Goal: Register for event/course

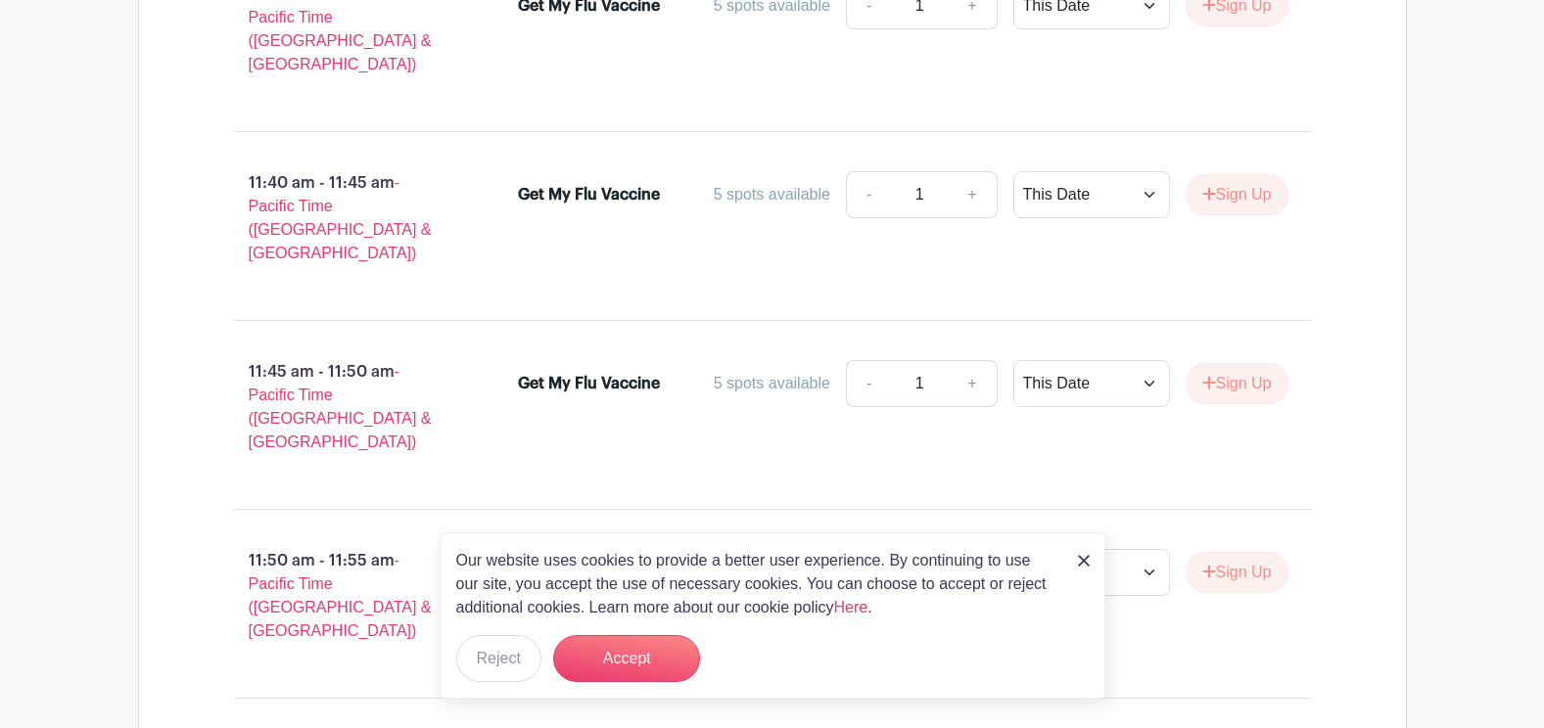
scroll to position [9683, 0]
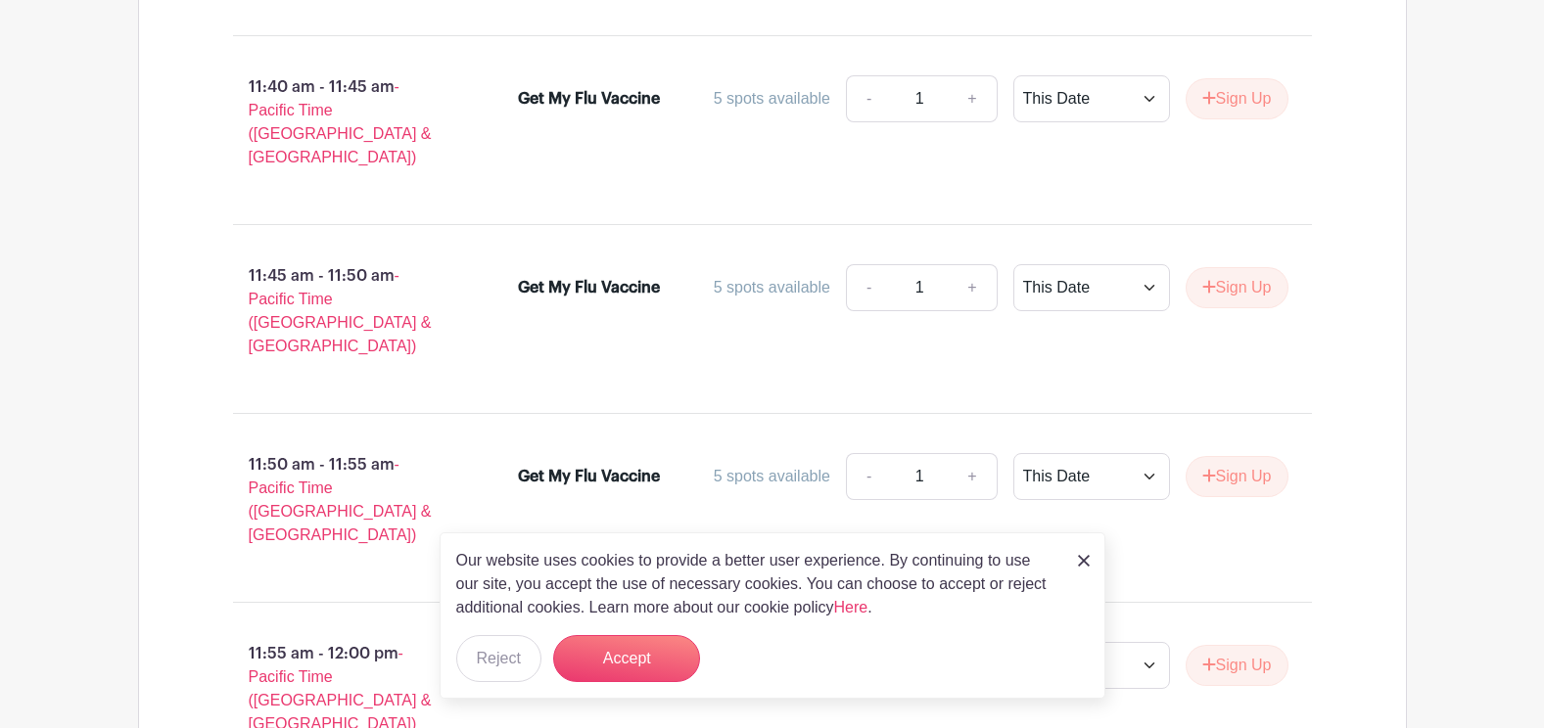
type input "3"
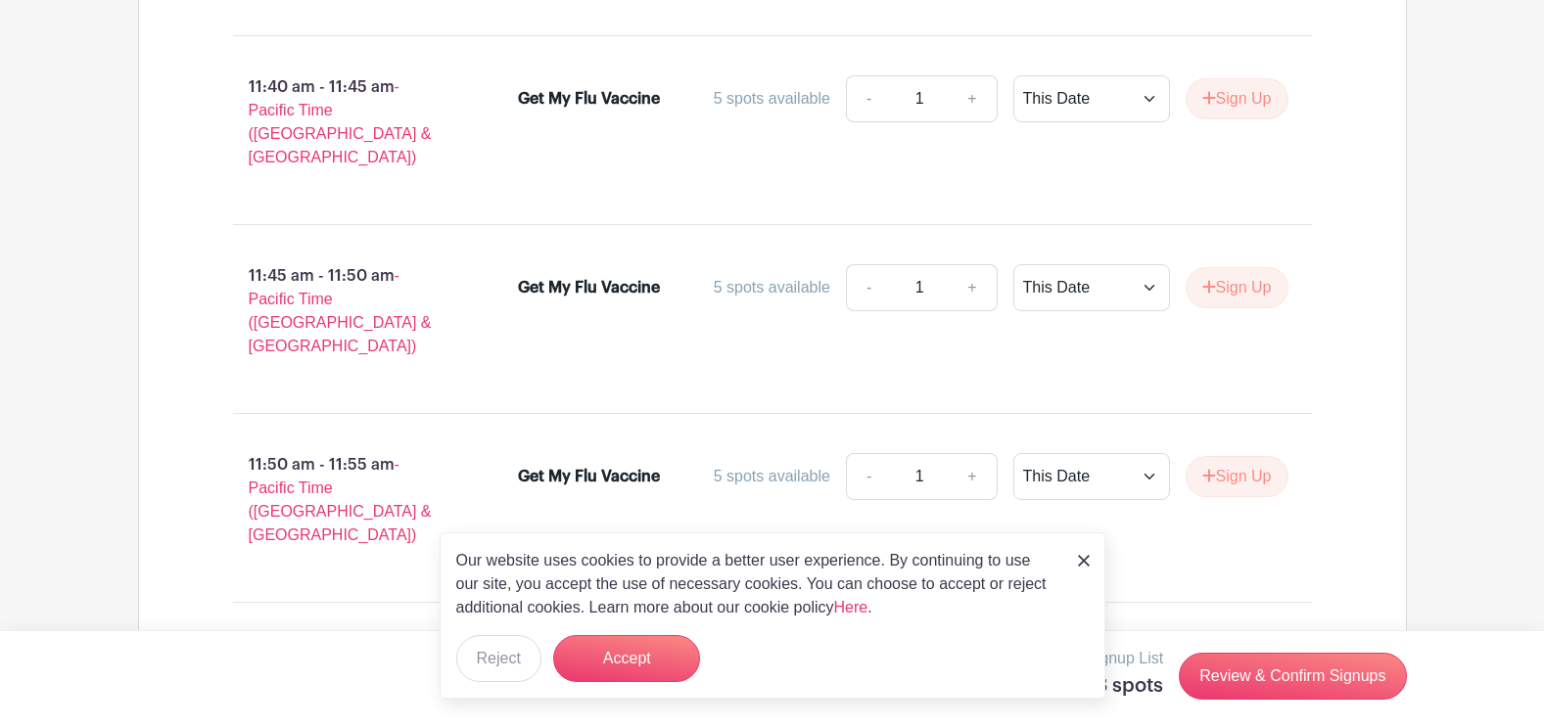
type input "2"
type input "1"
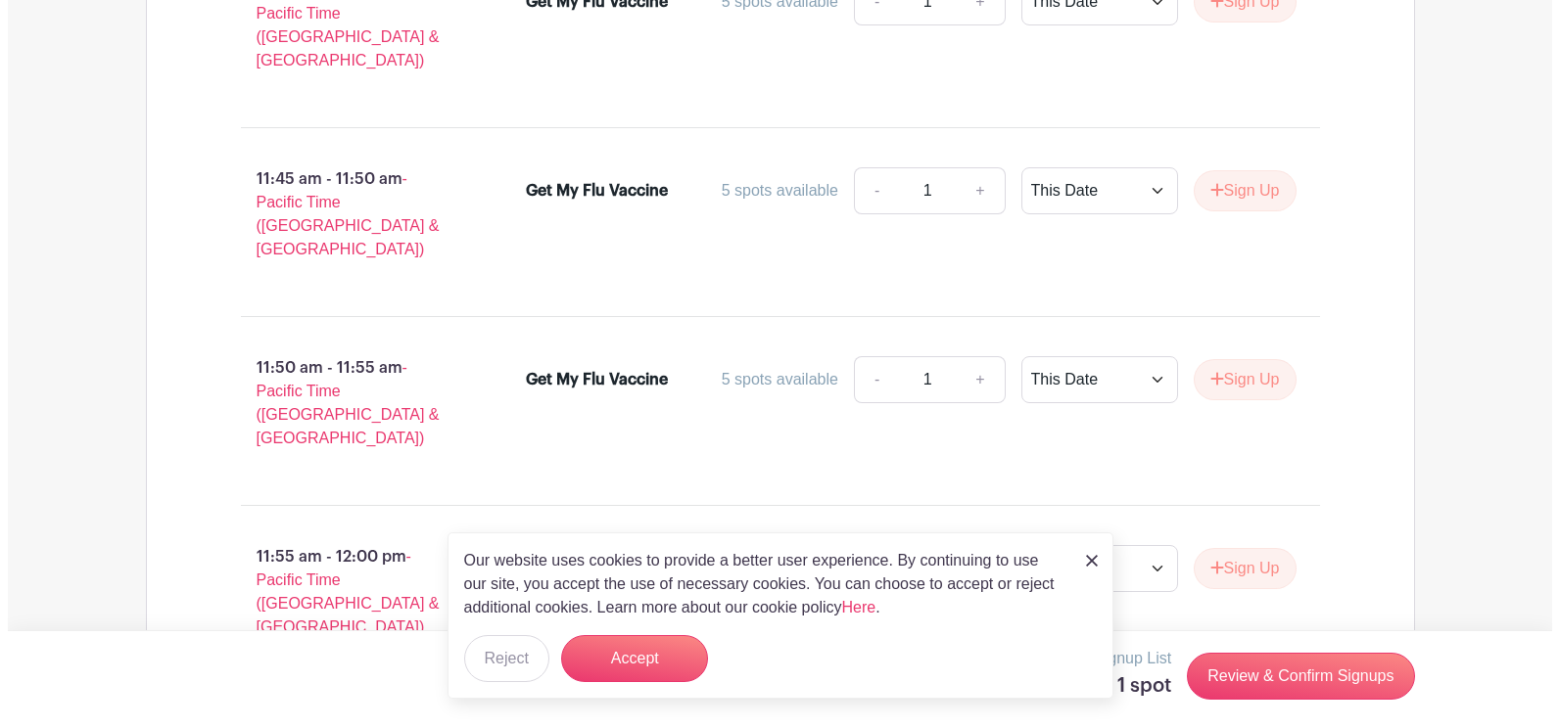
scroll to position [9876, 0]
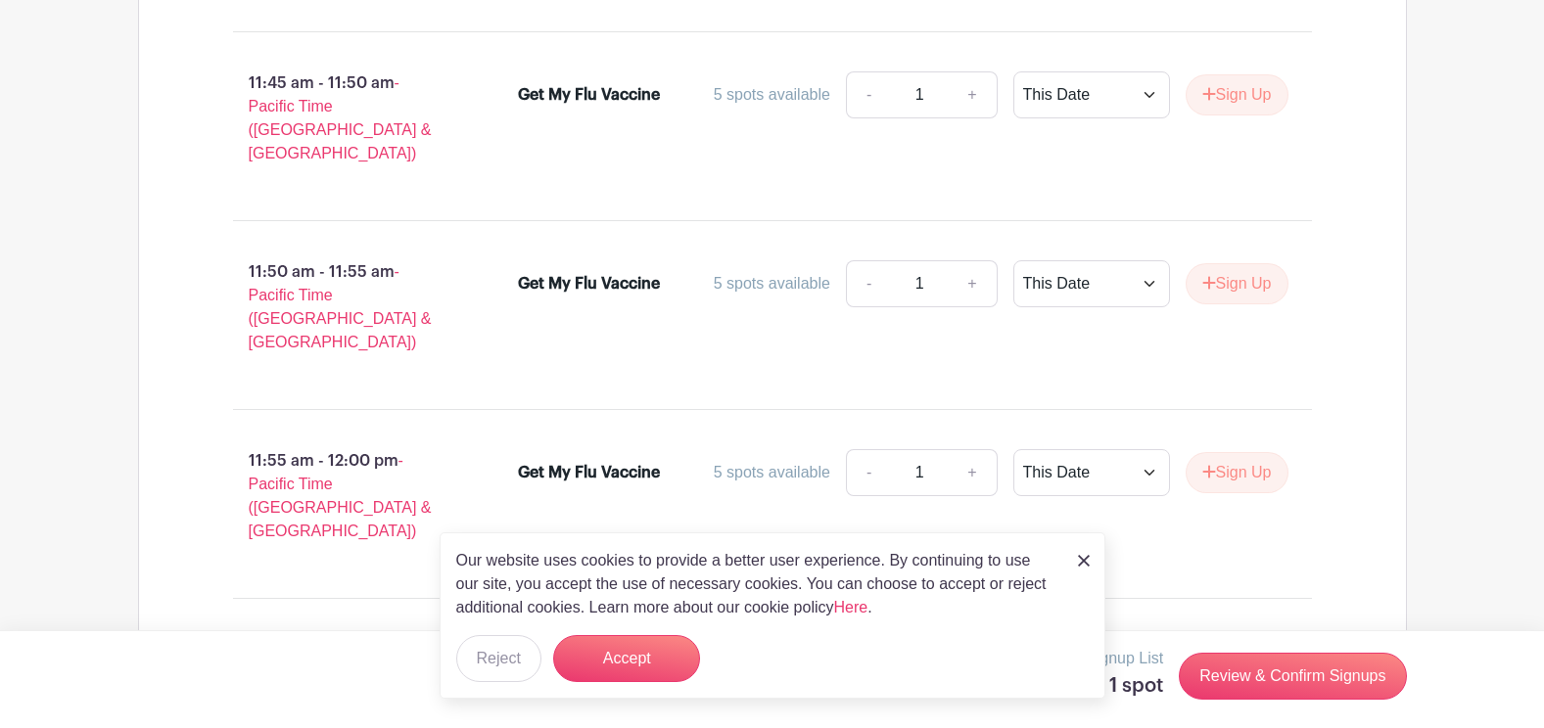
type input "3"
click at [1224, 687] on link "Review & Confirm Signups" at bounding box center [1292, 676] width 227 height 47
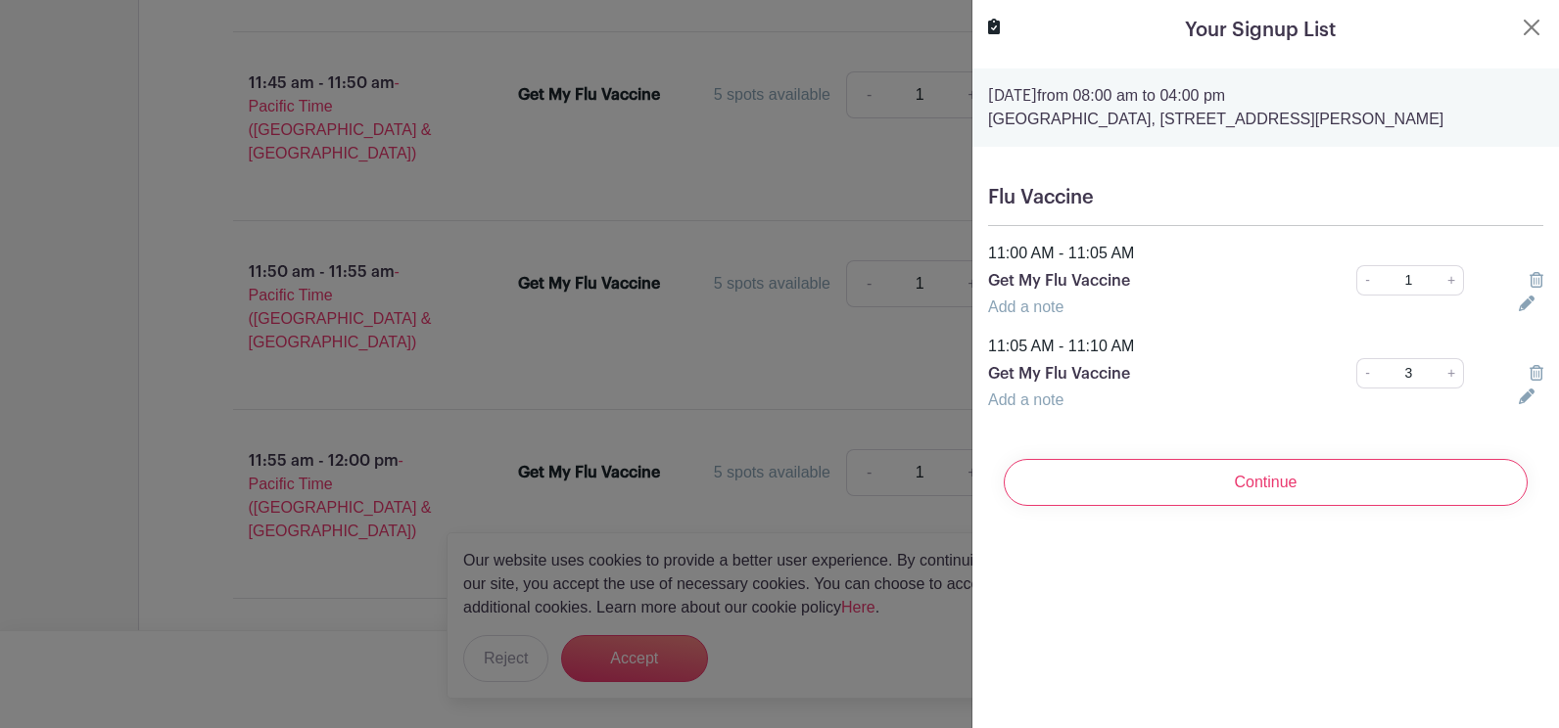
click at [1518, 404] on icon at bounding box center [1526, 397] width 16 height 16
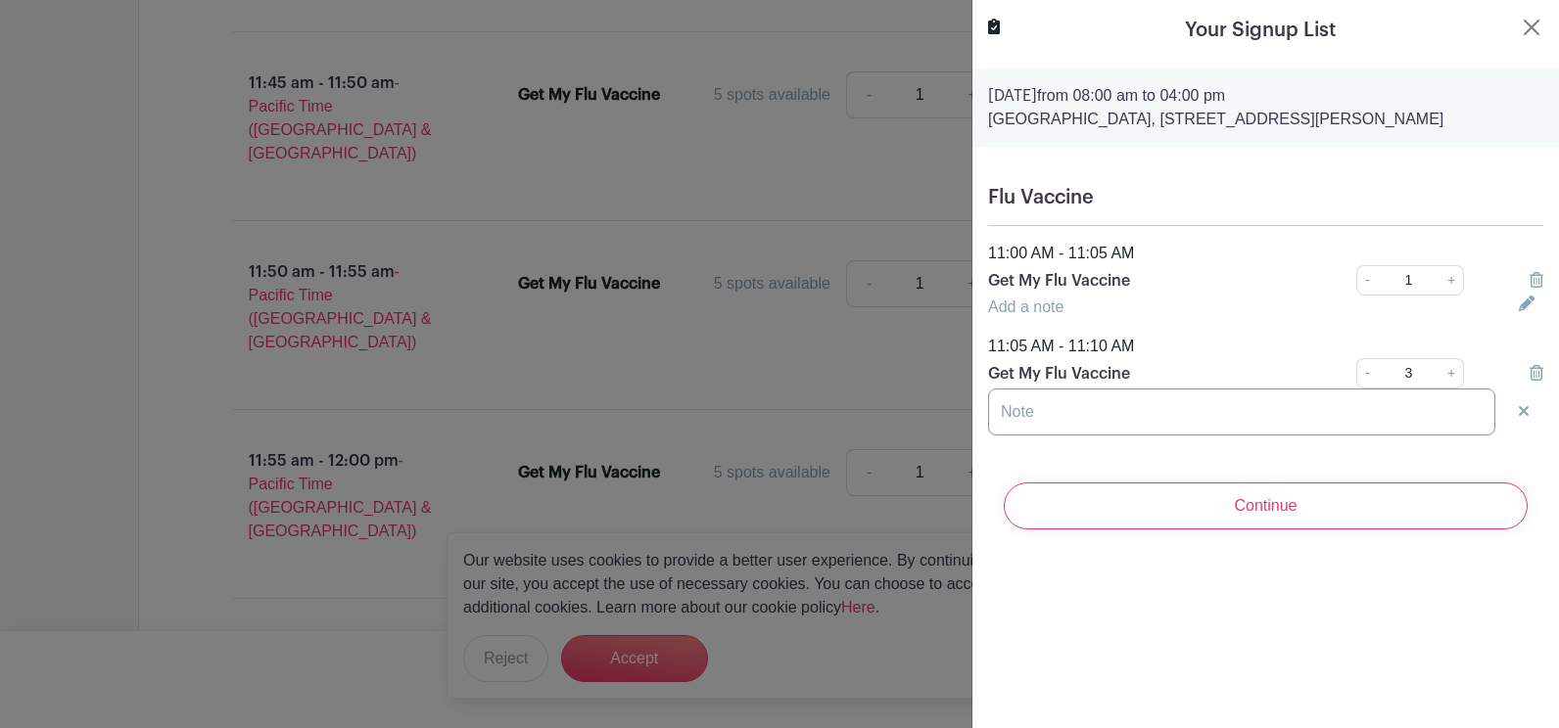
click at [1124, 436] on input "text" at bounding box center [1241, 412] width 507 height 47
type input "two persons"
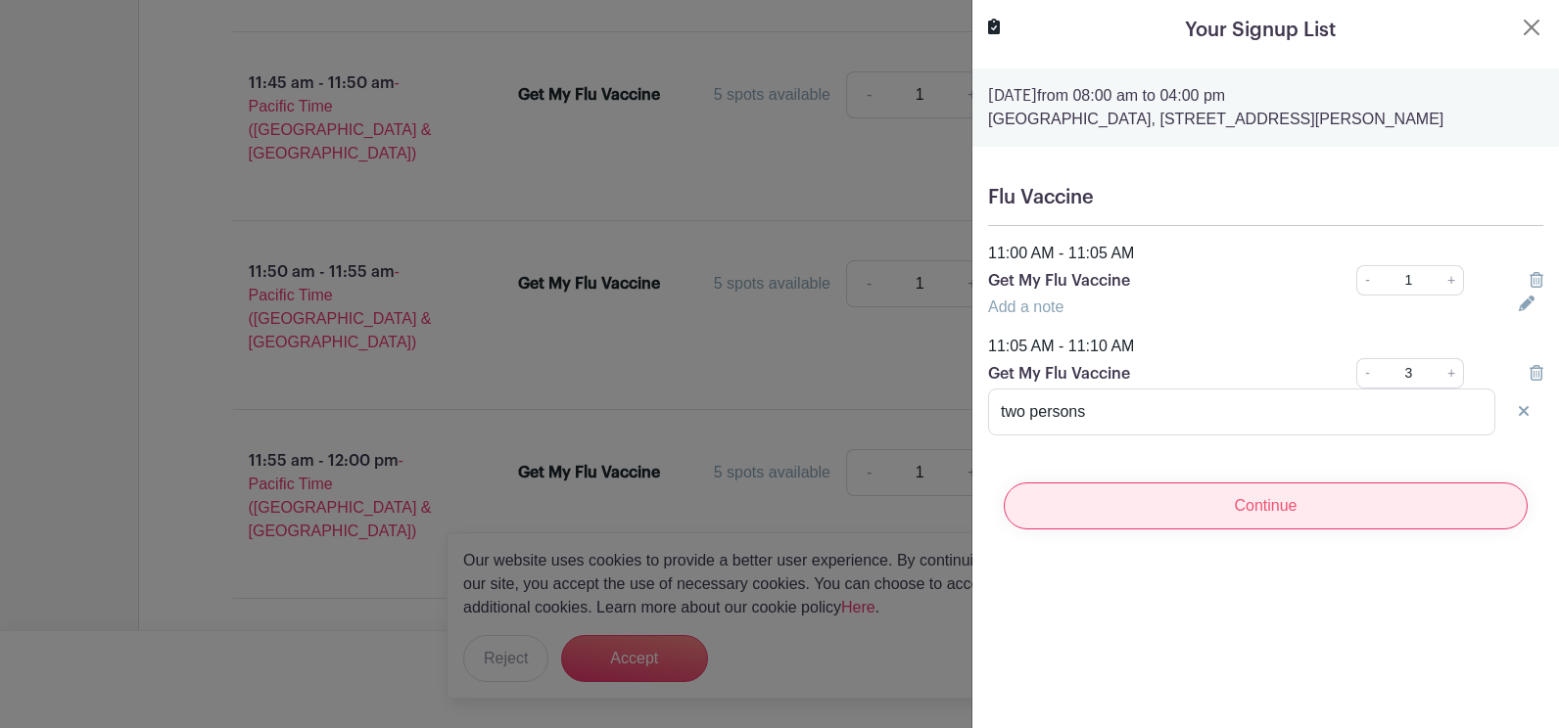
click at [1303, 530] on input "Continue" at bounding box center [1265, 506] width 524 height 47
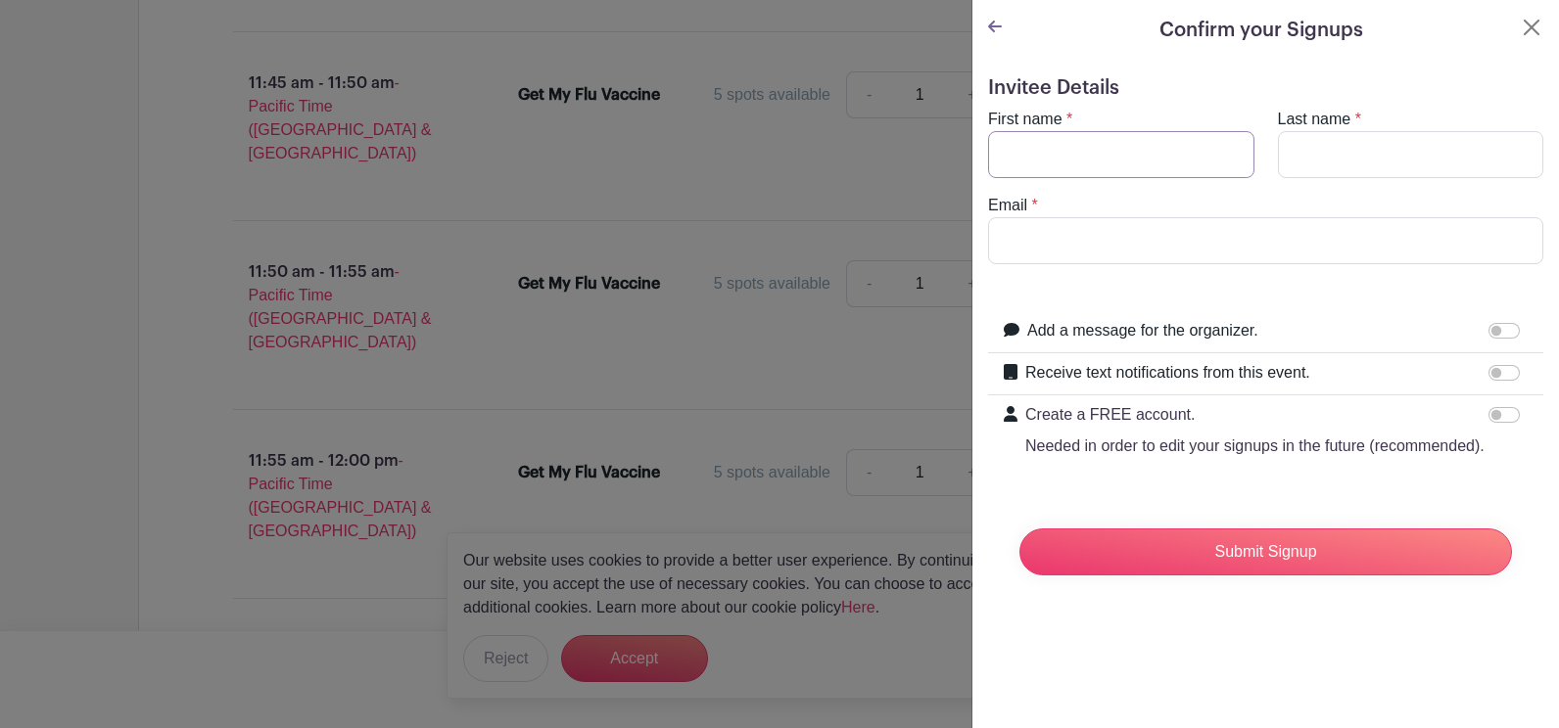
click at [1117, 178] on input "First name" at bounding box center [1121, 154] width 266 height 47
type input "[PERSON_NAME]"
type input "[EMAIL_ADDRESS]"
drag, startPoint x: 1464, startPoint y: 396, endPoint x: 1496, endPoint y: 396, distance: 32.3
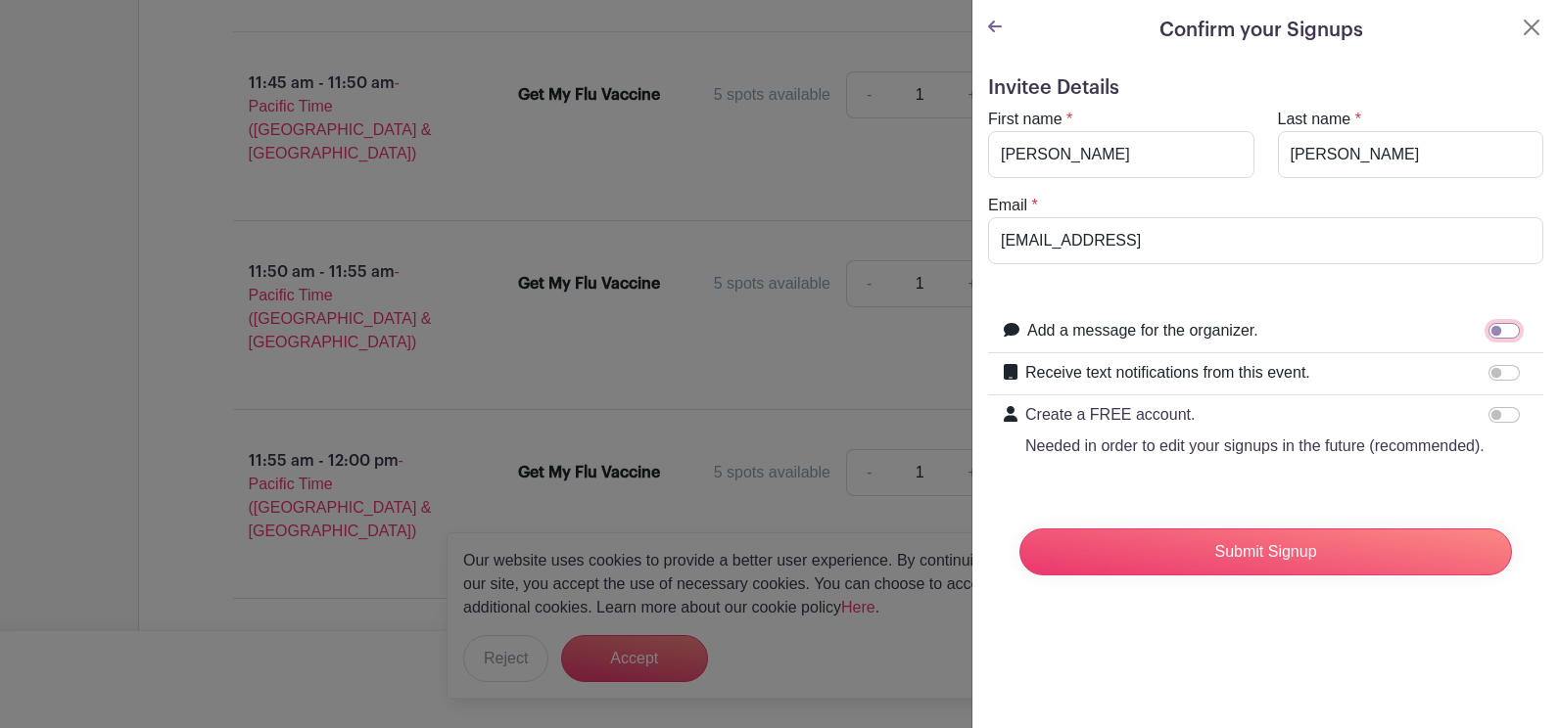
click at [1496, 343] on div at bounding box center [1507, 330] width 39 height 23
drag, startPoint x: 1463, startPoint y: 393, endPoint x: 1516, endPoint y: 389, distance: 53.0
click at [1516, 353] on div "Add a message for the organizer. Your message" at bounding box center [1265, 332] width 555 height 42
drag, startPoint x: 1462, startPoint y: 394, endPoint x: 1500, endPoint y: 395, distance: 38.2
click at [1500, 343] on div at bounding box center [1507, 330] width 39 height 23
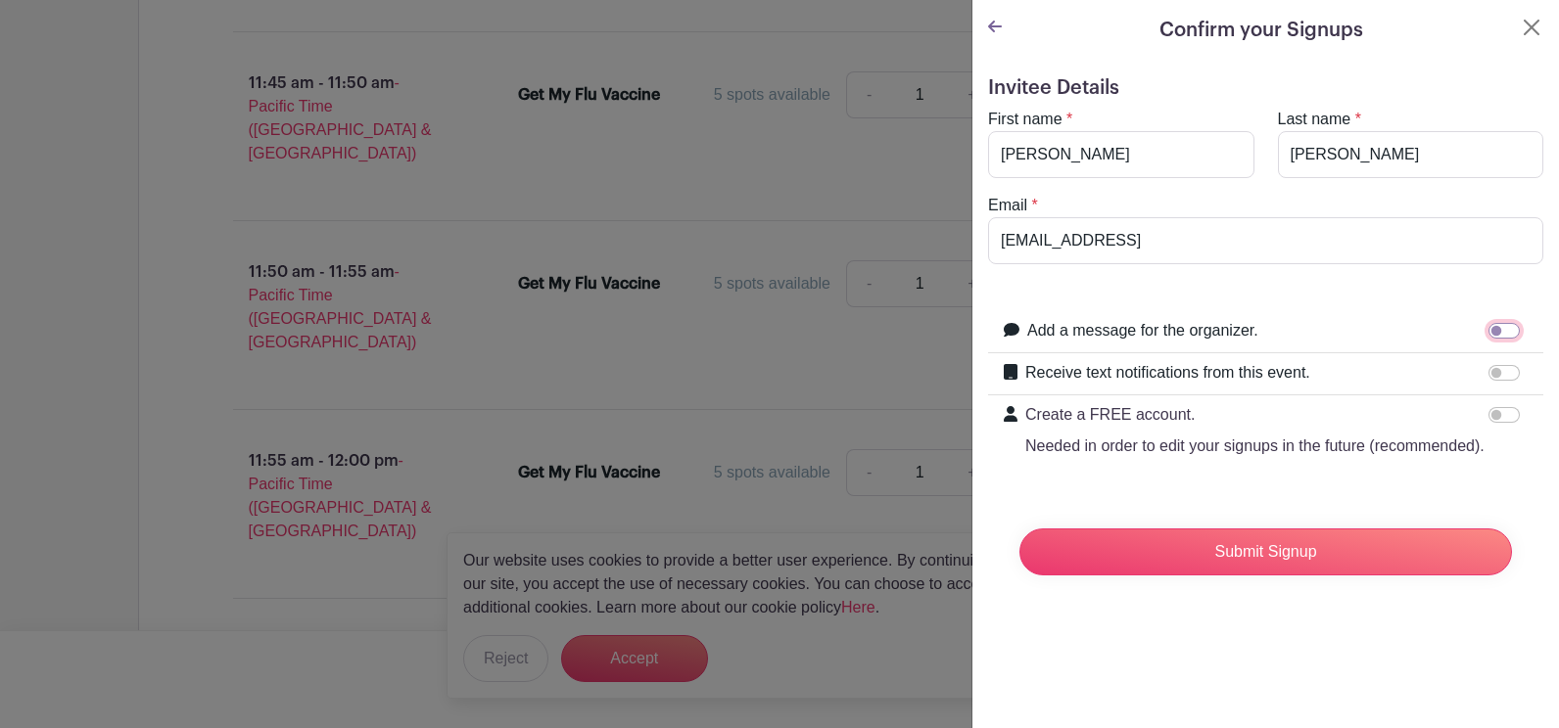
click at [1488, 339] on input "Add a message for the organizer." at bounding box center [1503, 331] width 31 height 16
checkbox input "true"
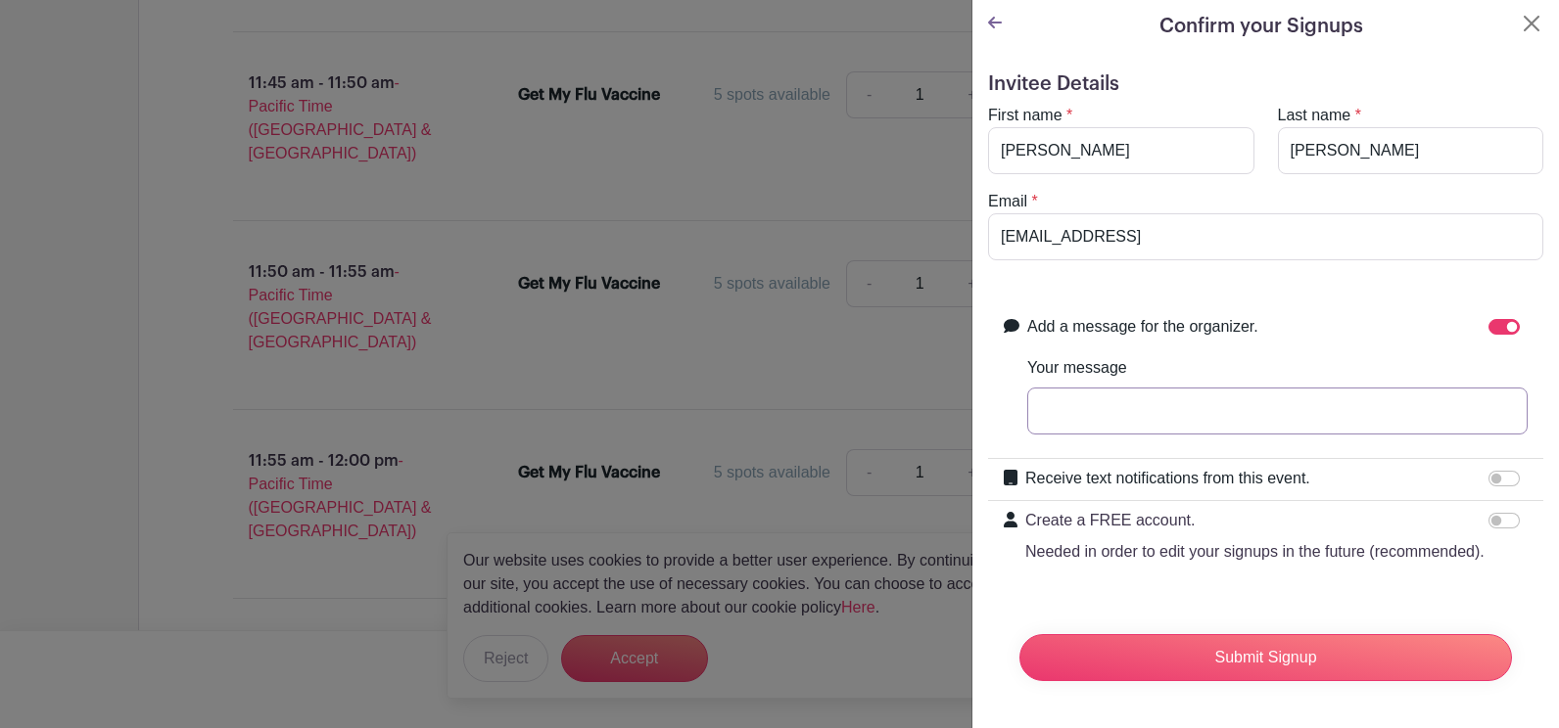
click at [1063, 435] on input "Your message" at bounding box center [1277, 411] width 500 height 47
type input "are covid vaccines also available?"
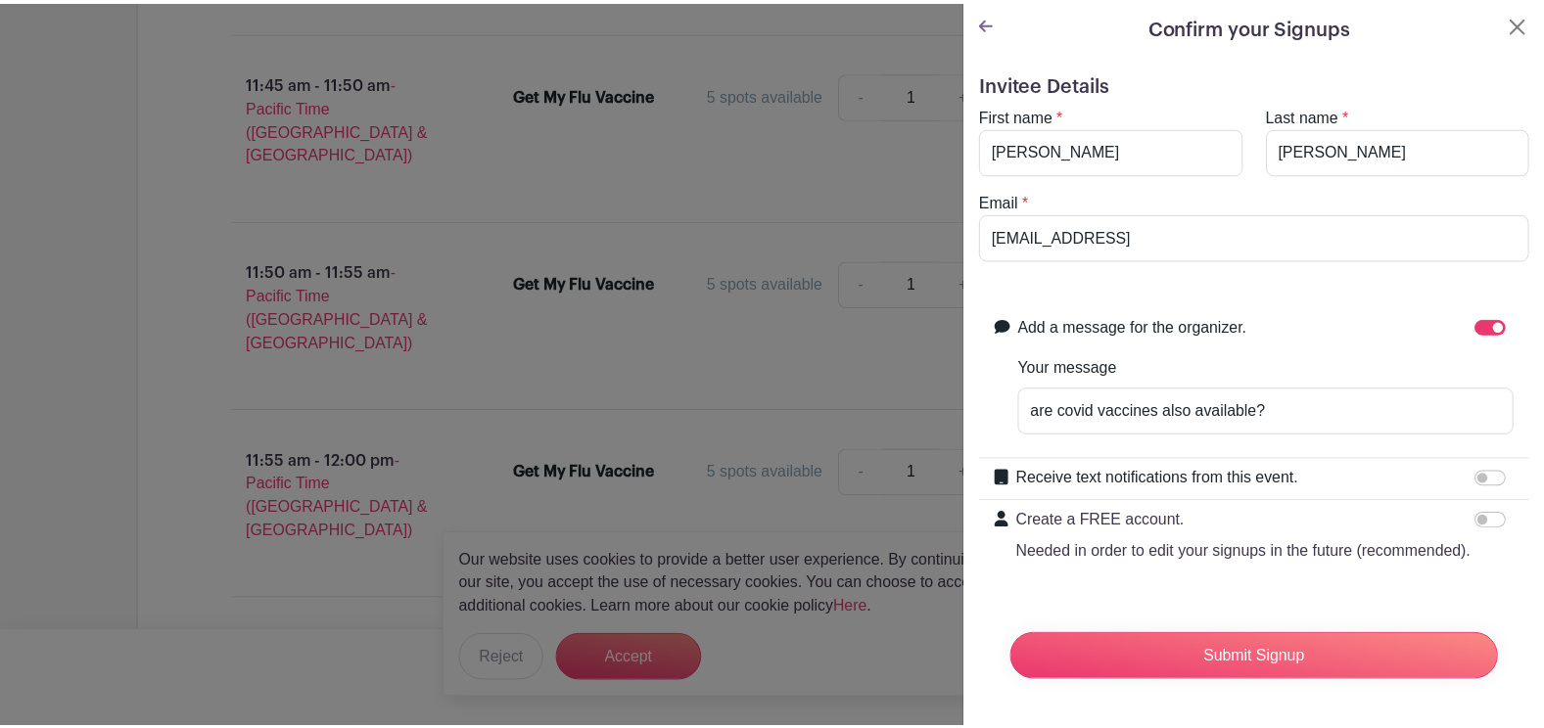
scroll to position [208, 0]
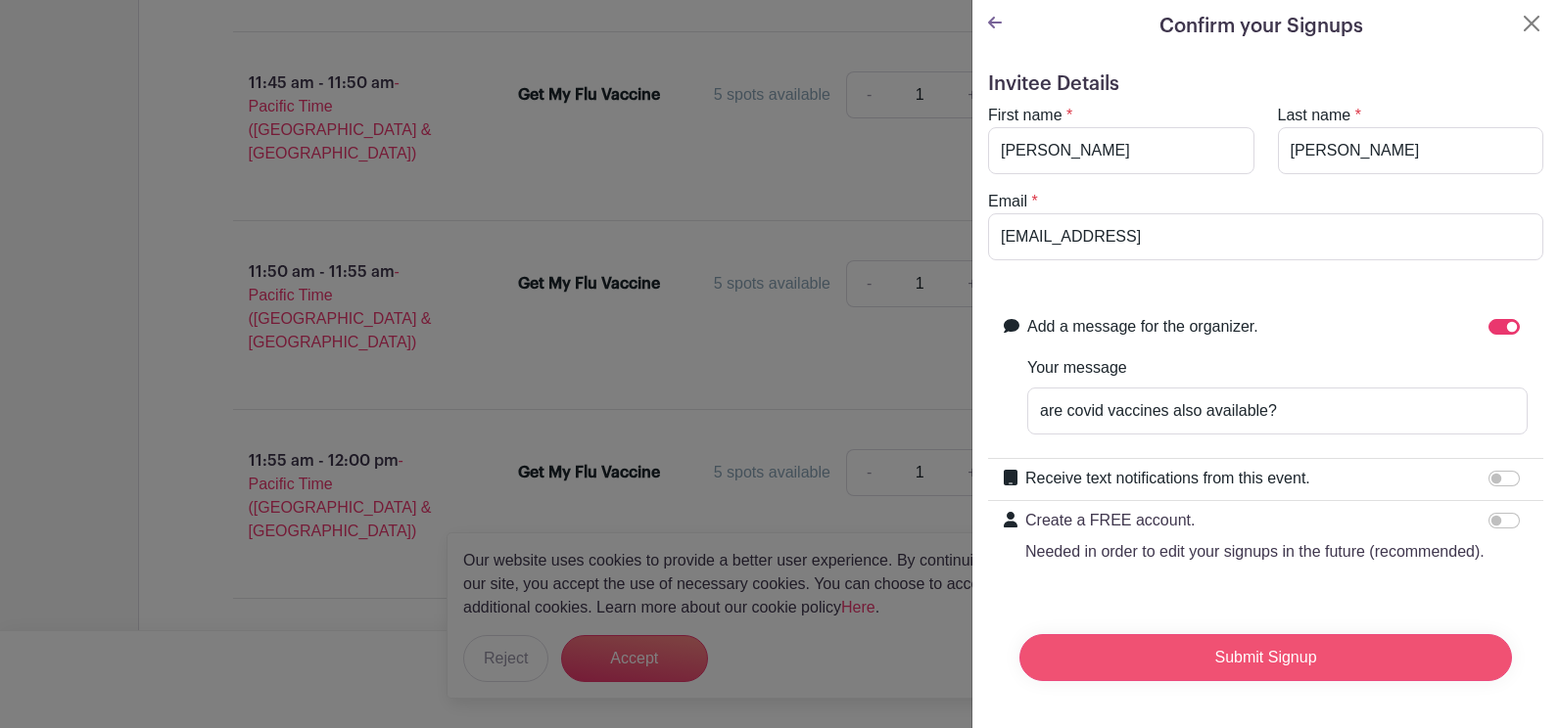
click at [1299, 634] on input "Submit Signup" at bounding box center [1265, 657] width 492 height 47
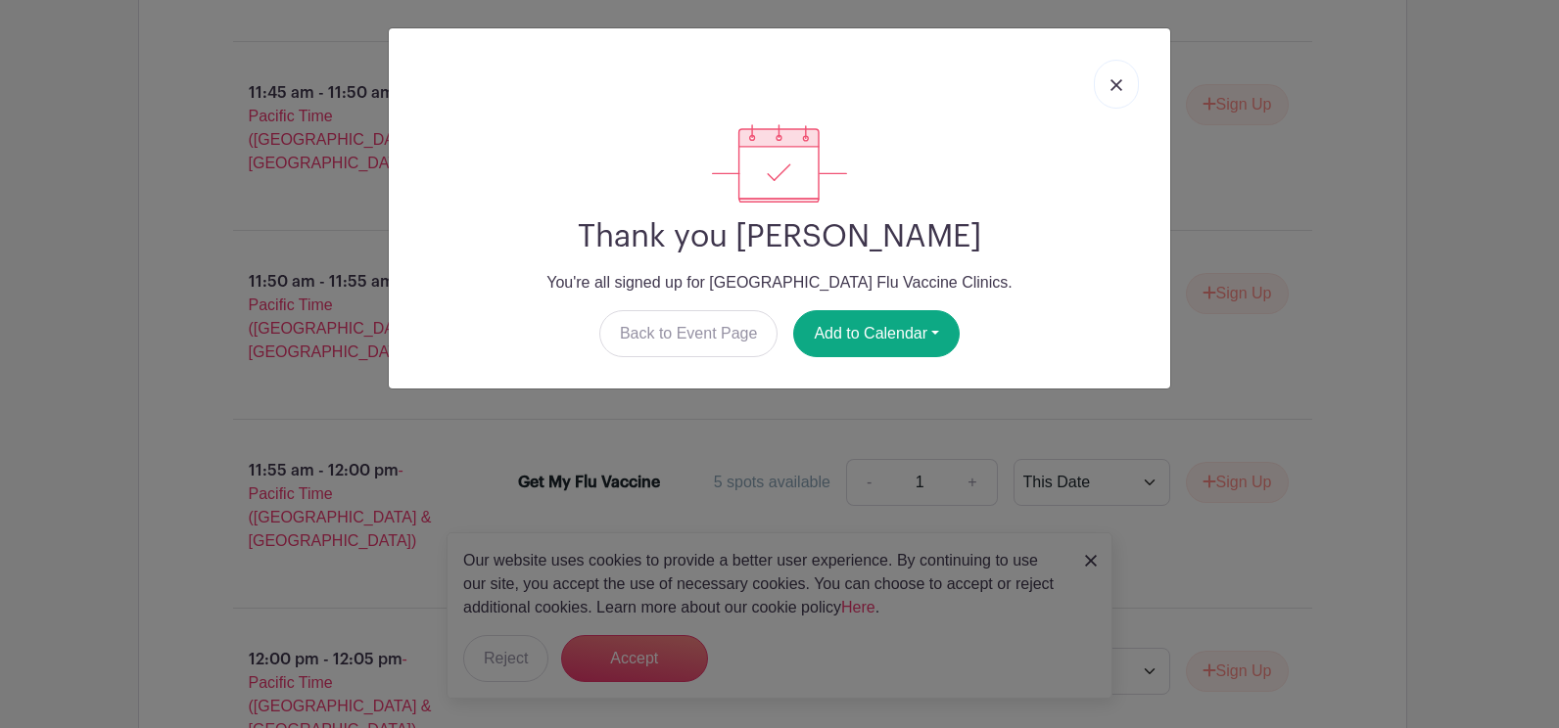
click at [1112, 91] on img at bounding box center [1116, 85] width 12 height 12
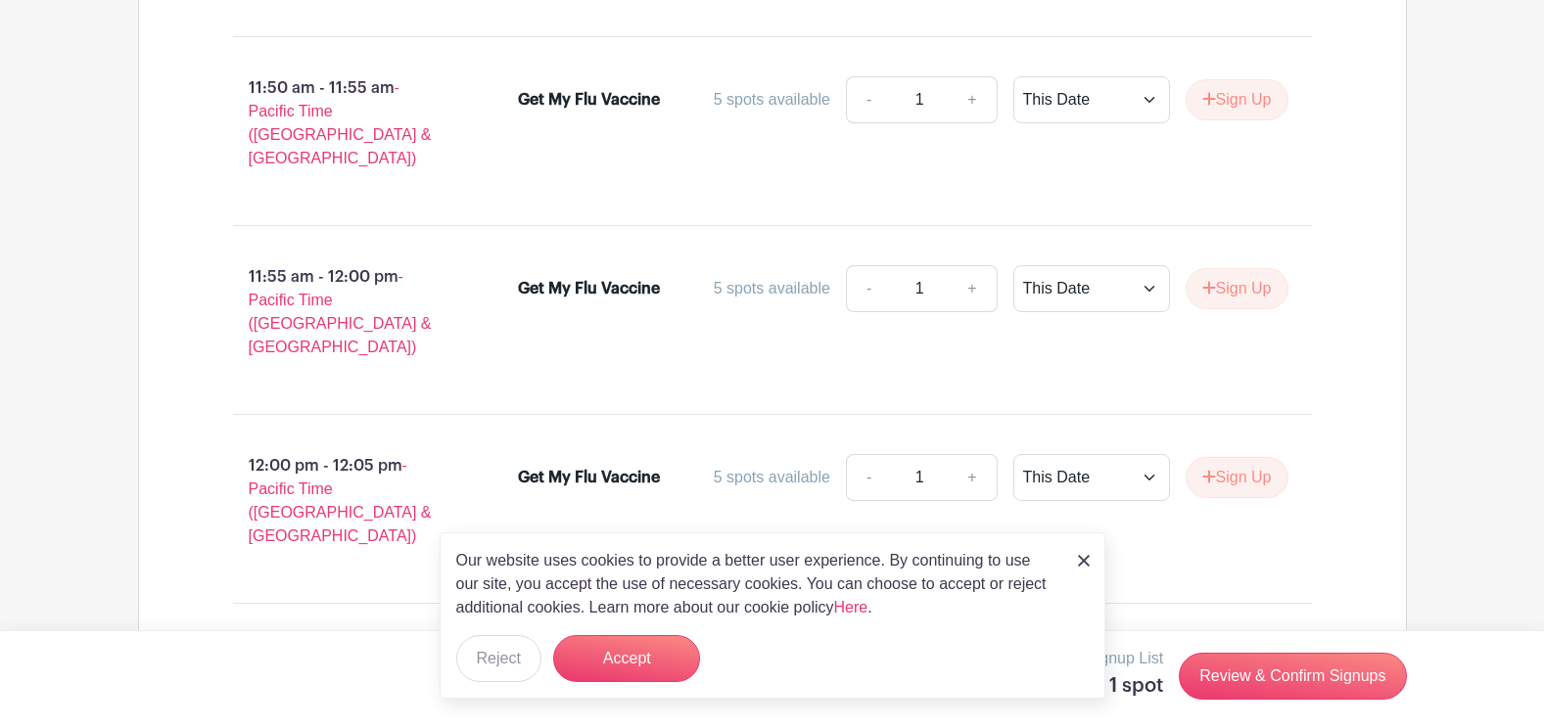
scroll to position [10038, 0]
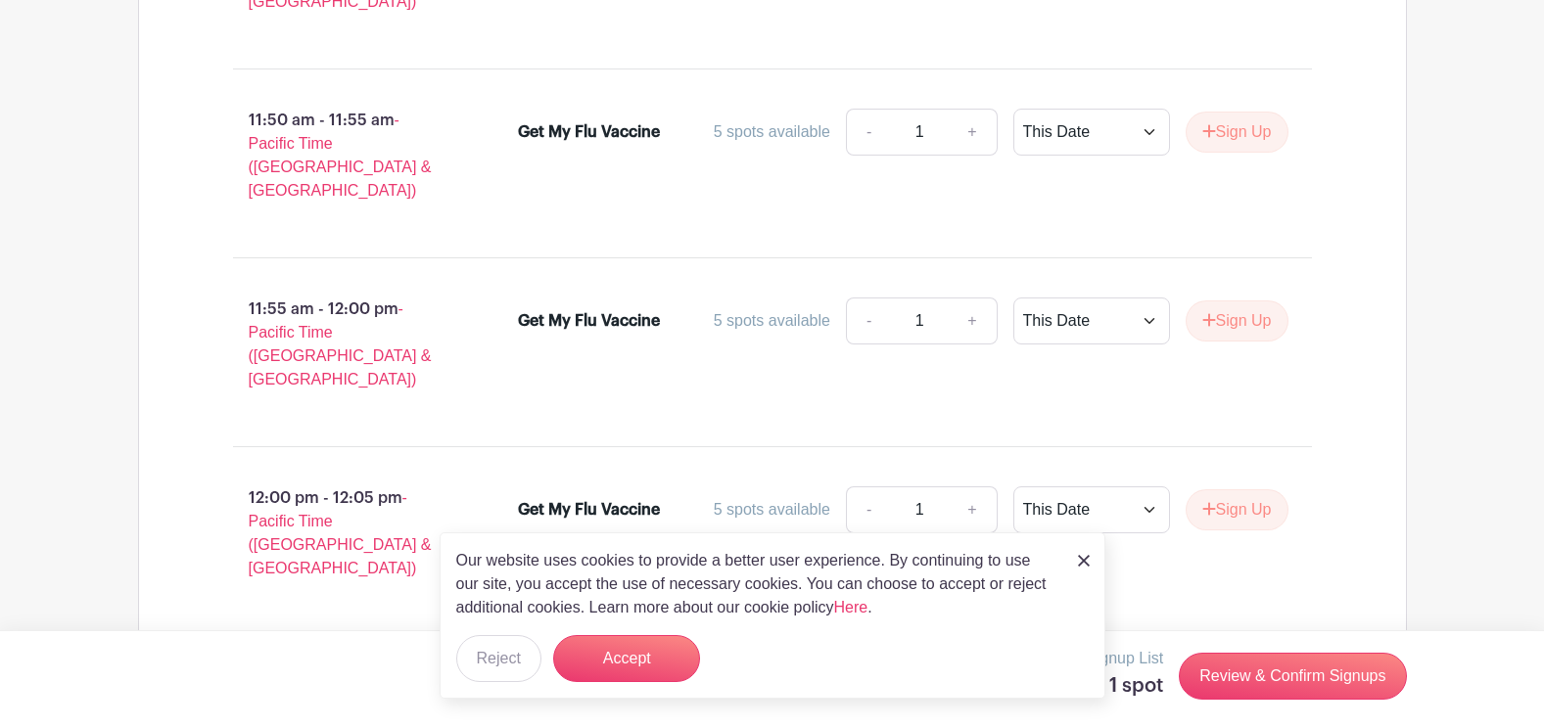
type input "2"
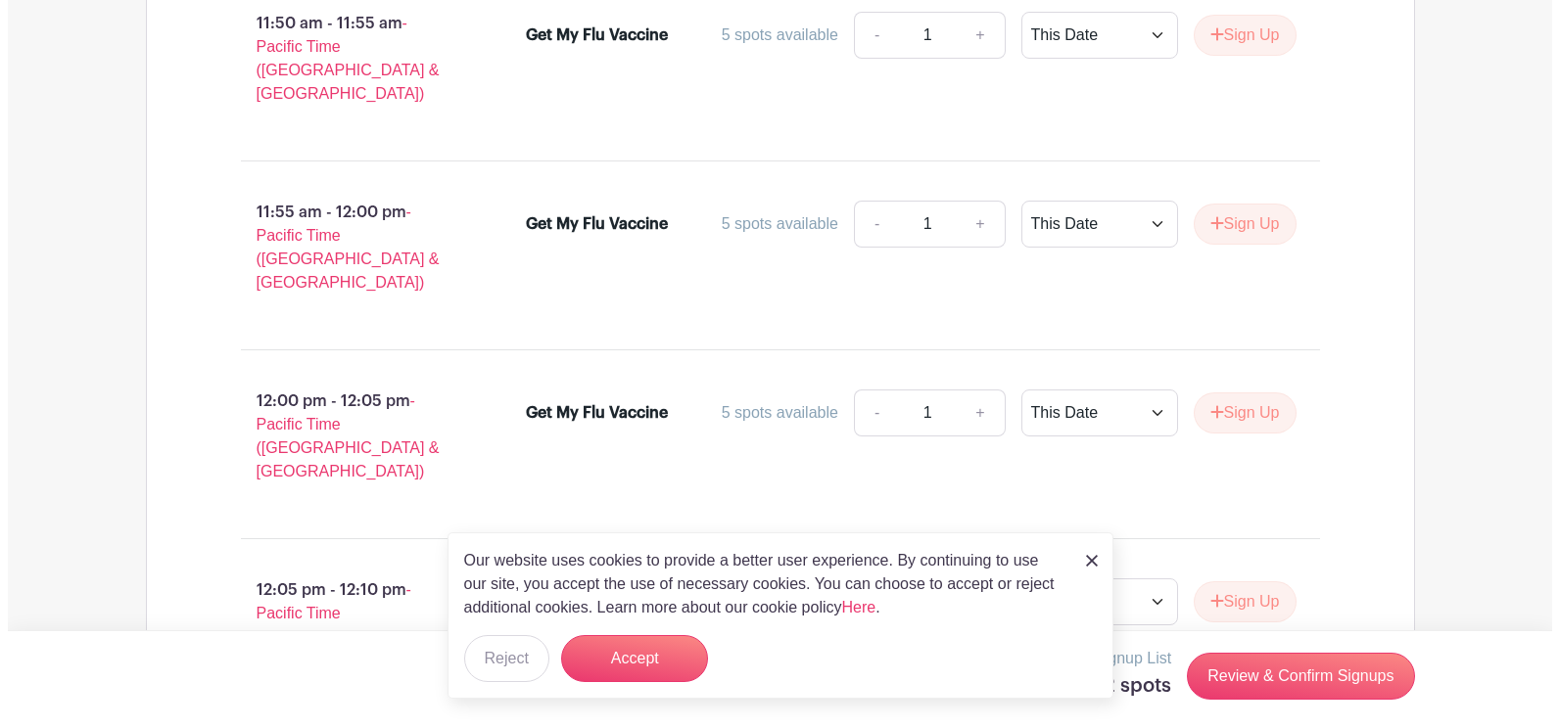
scroll to position [10167, 0]
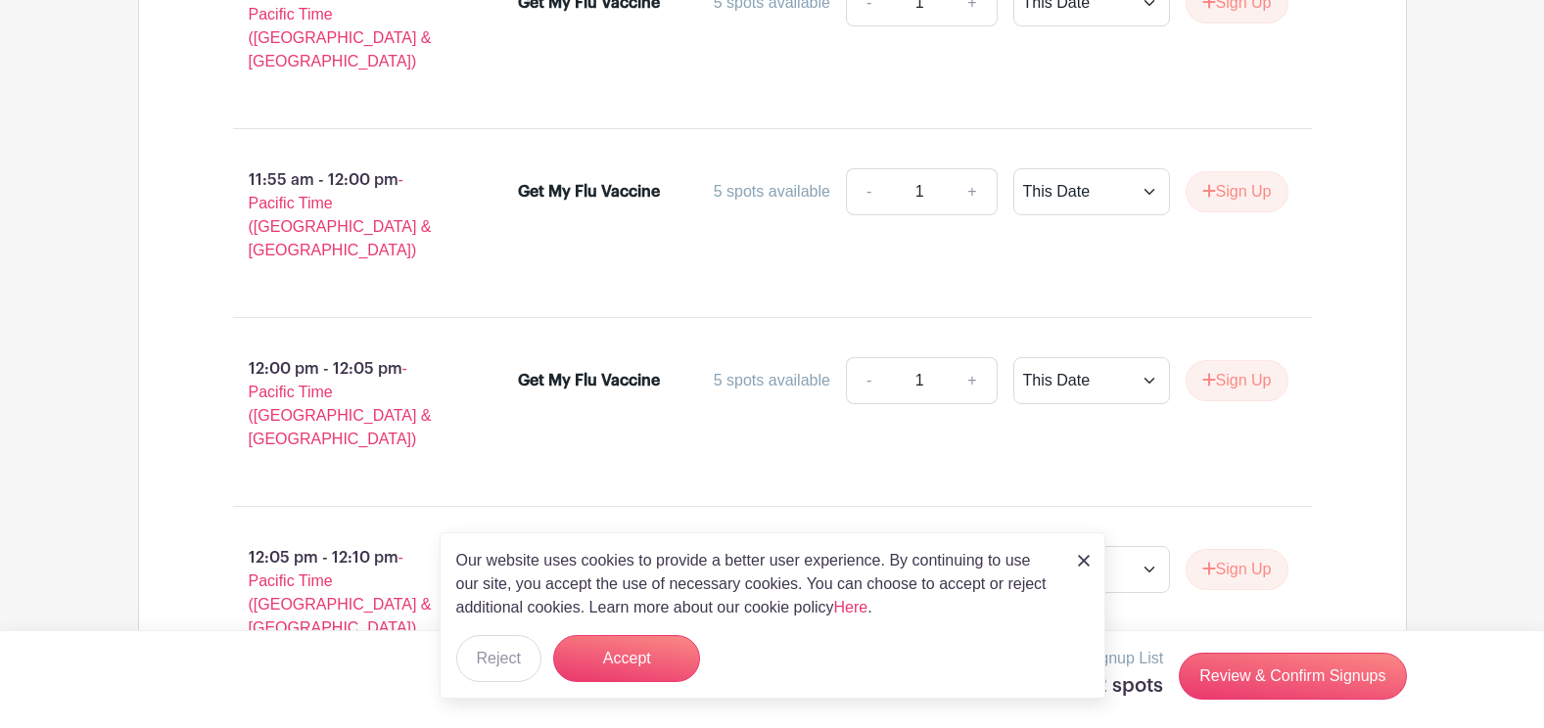
click at [1232, 684] on link "Review & Confirm Signups" at bounding box center [1292, 676] width 227 height 47
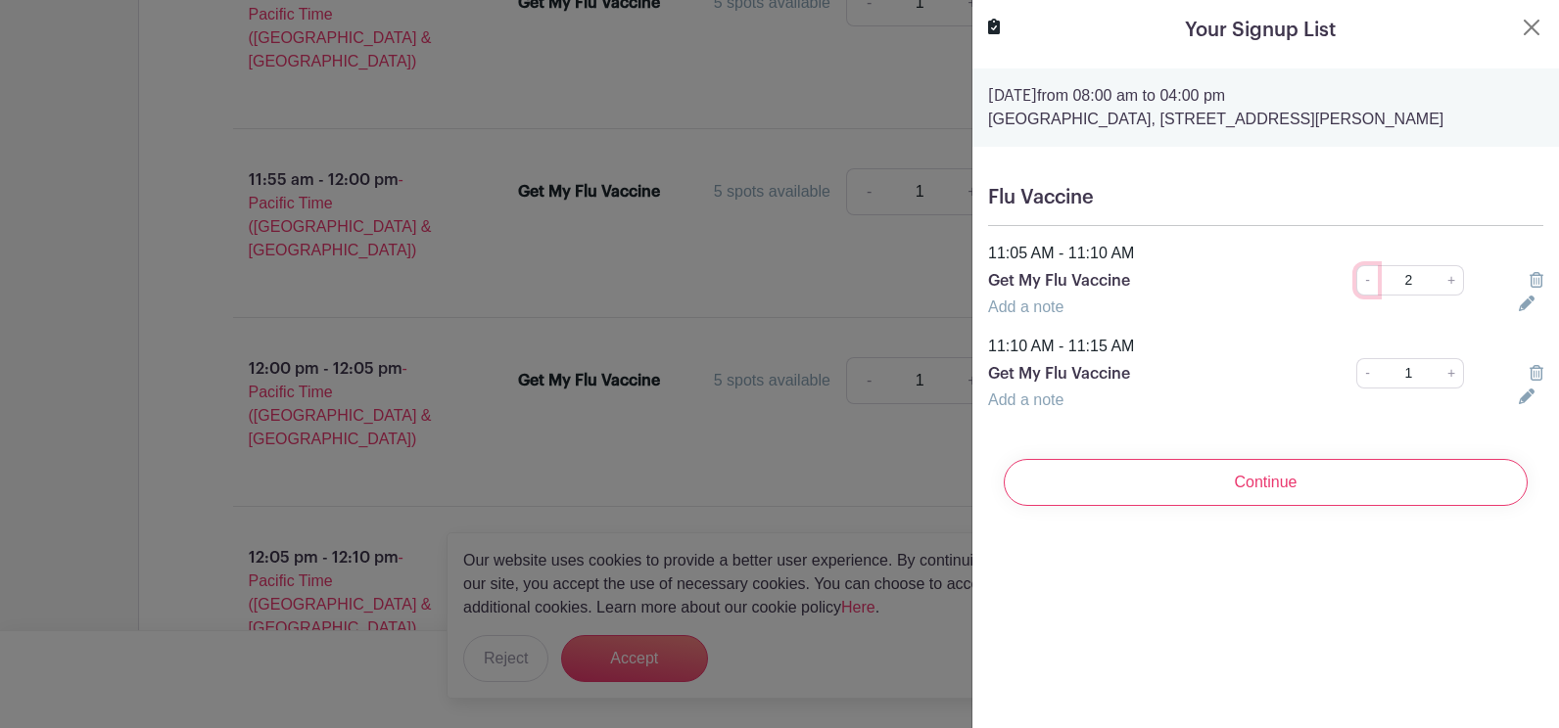
click at [1361, 296] on link "-" at bounding box center [1367, 280] width 22 height 30
type input "1"
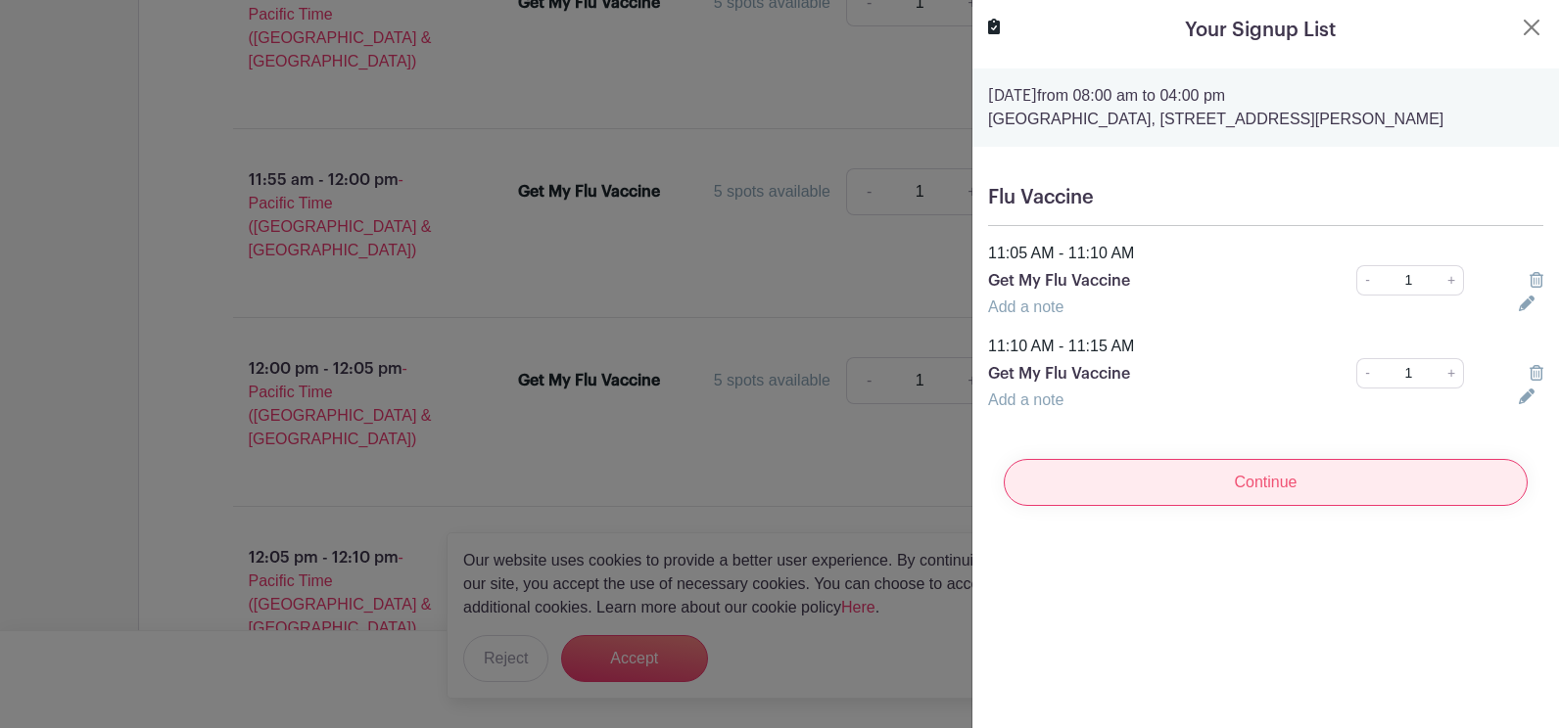
click at [1268, 506] on input "Continue" at bounding box center [1265, 482] width 524 height 47
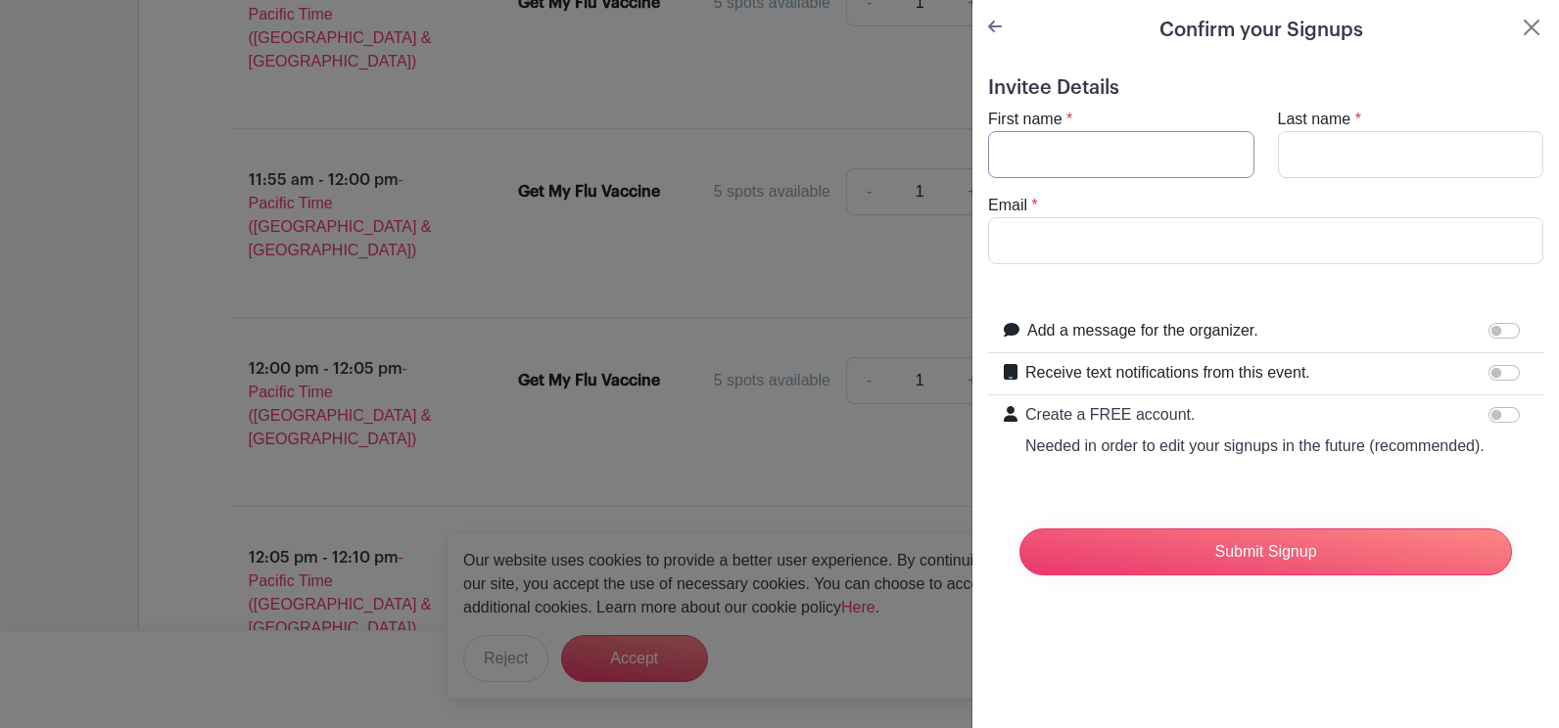
click at [1072, 178] on input "First name" at bounding box center [1121, 154] width 266 height 47
type input "f"
type input "[PERSON_NAME]"
type input "[EMAIL_ADDRESS][DOMAIN_NAME]"
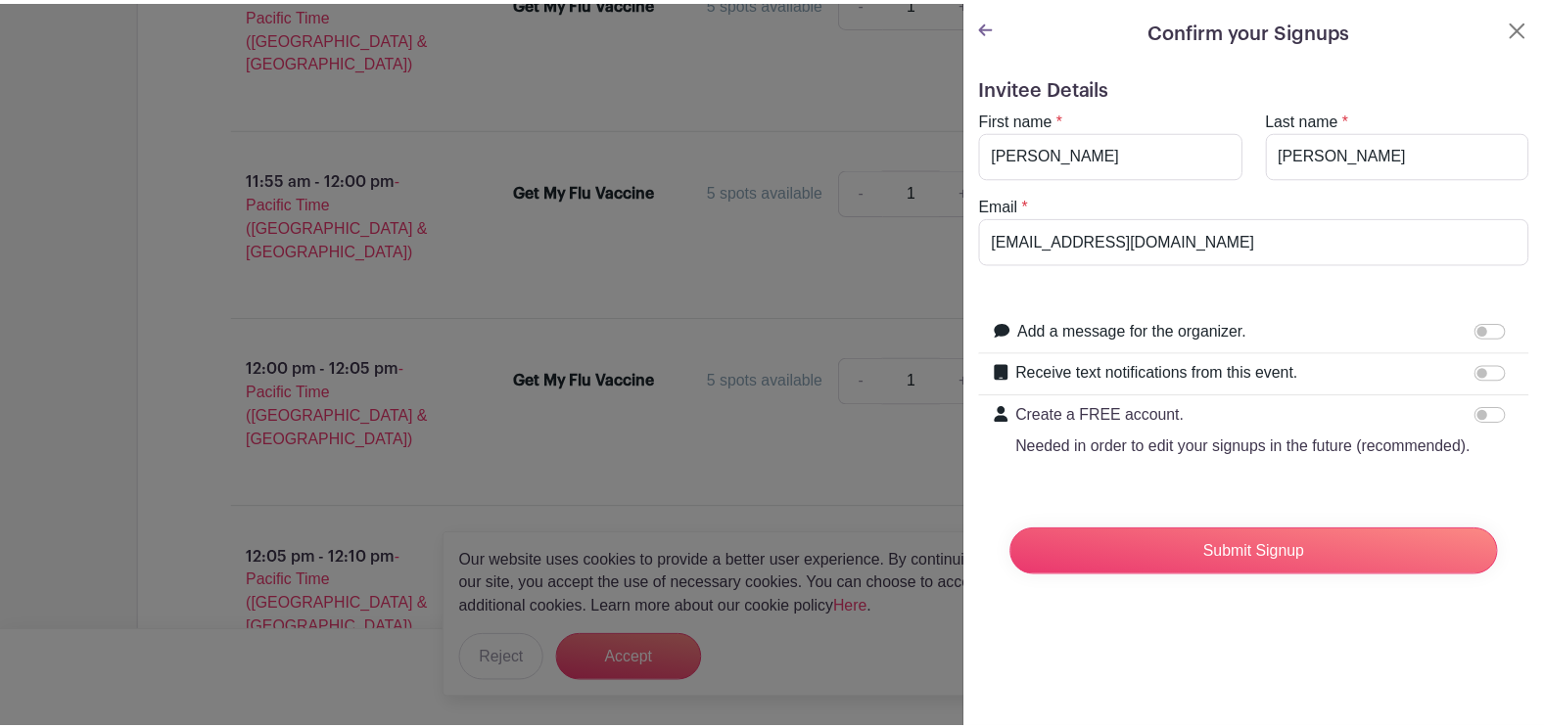
scroll to position [76, 0]
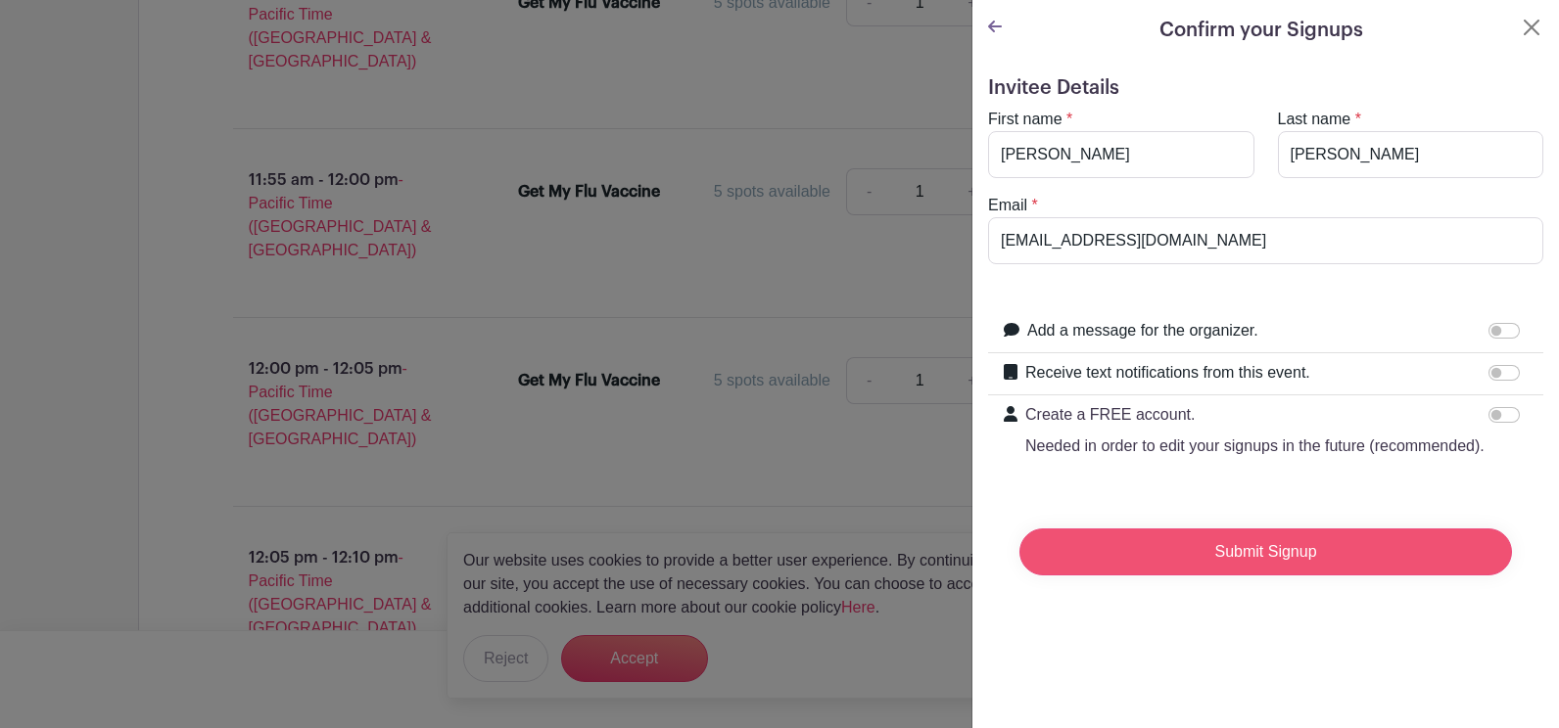
click at [1244, 576] on input "Submit Signup" at bounding box center [1265, 552] width 492 height 47
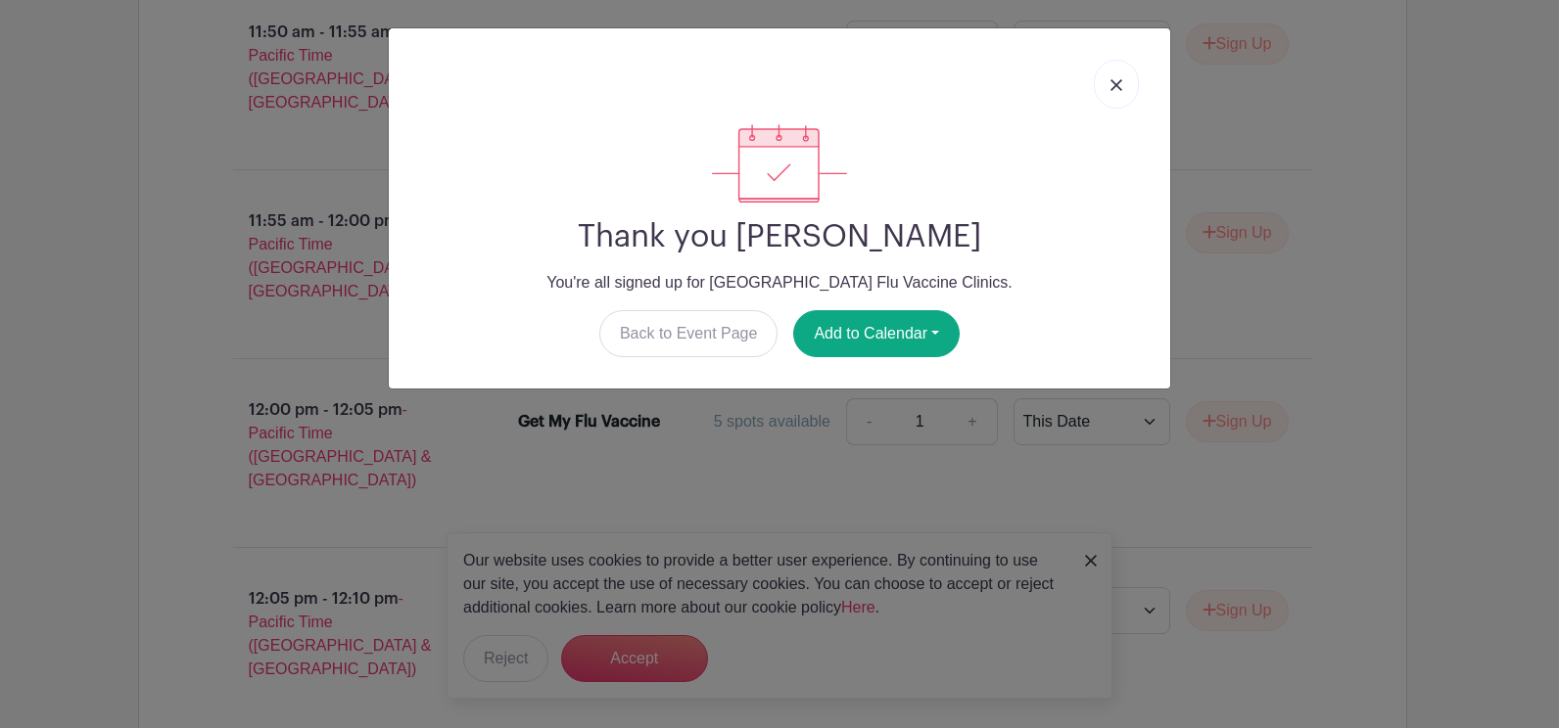
click at [1110, 91] on img at bounding box center [1116, 85] width 12 height 12
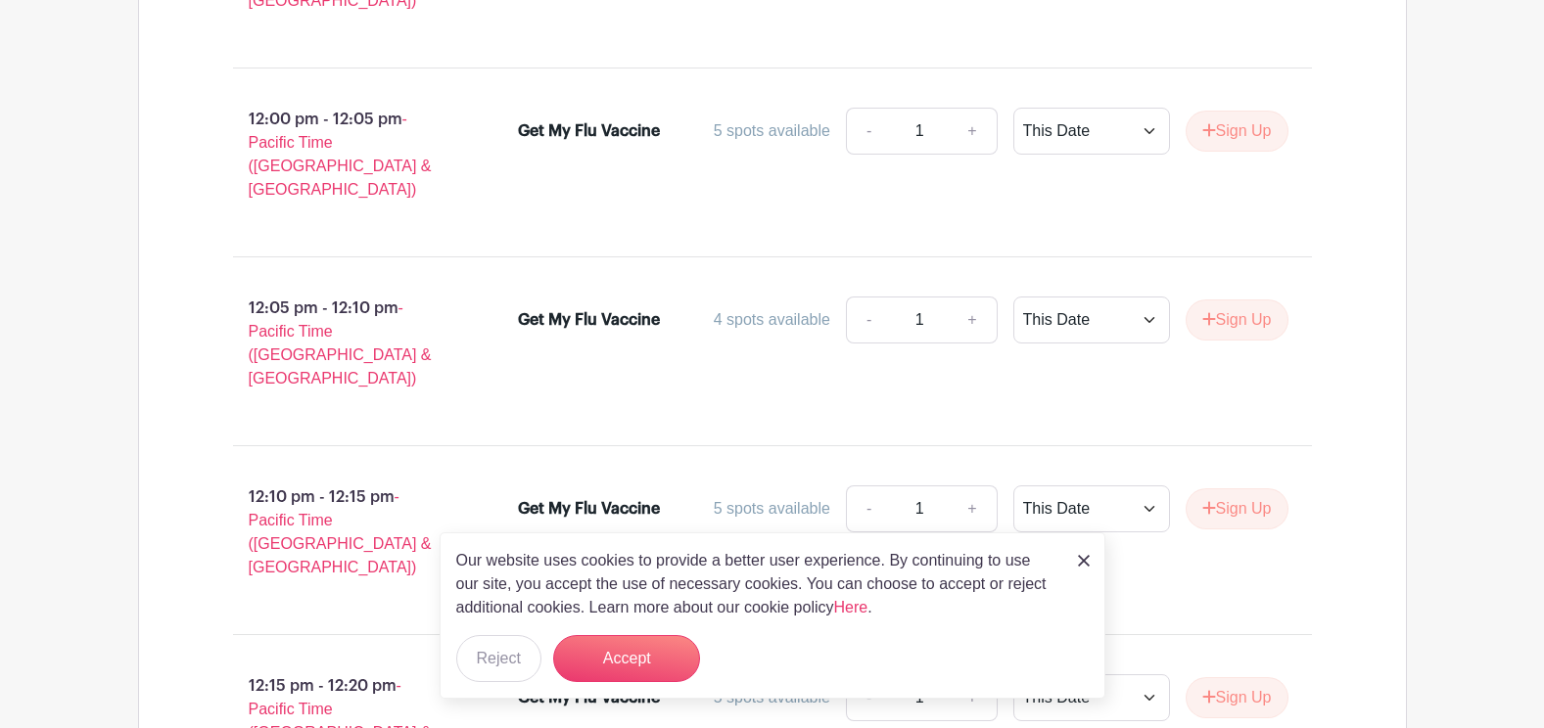
scroll to position [10619, 0]
